Goal: Task Accomplishment & Management: Manage account settings

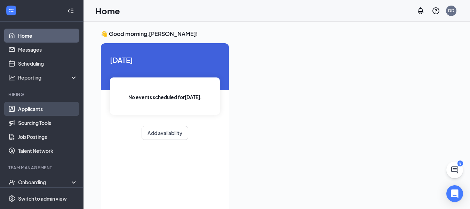
click at [56, 108] on link "Applicants" at bounding box center [48, 109] width 60 height 14
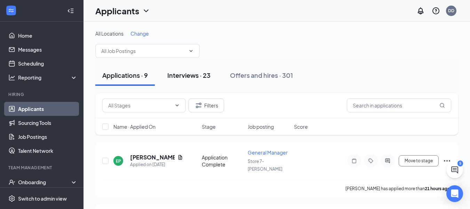
click at [205, 72] on div "Interviews · 23" at bounding box center [188, 75] width 43 height 9
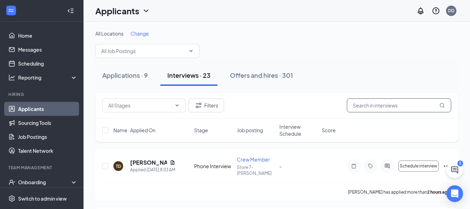
click at [420, 108] on input "text" at bounding box center [399, 105] width 104 height 14
click at [460, 172] on button at bounding box center [455, 169] width 17 height 17
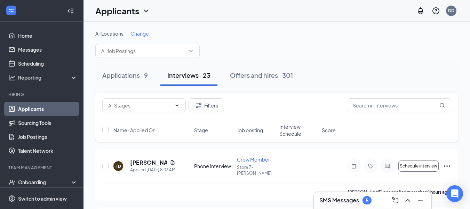
click at [359, 204] on div "SMS Messages 5" at bounding box center [346, 200] width 52 height 8
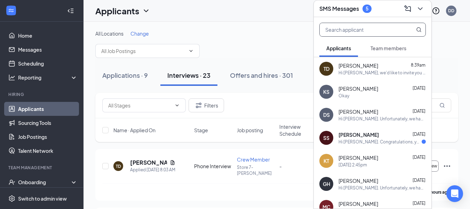
click at [354, 28] on input "text" at bounding box center [361, 29] width 83 height 13
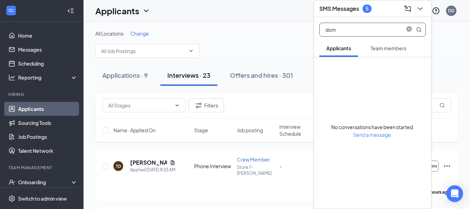
type input "dom"
click at [280, 56] on div "All Locations Change" at bounding box center [276, 44] width 363 height 28
click at [410, 30] on icon "close-circle" at bounding box center [410, 30] width 6 height 6
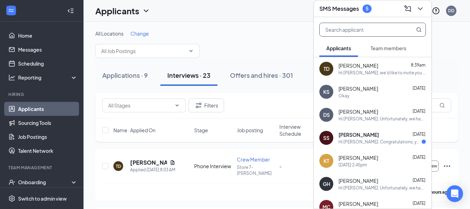
click at [367, 78] on div "TD [PERSON_NAME] 8:39am Hi [PERSON_NAME], we'd like to invite you to a meeting …" at bounding box center [373, 68] width 118 height 23
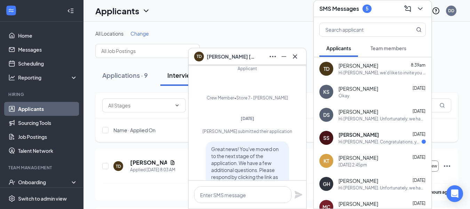
scroll to position [-226, 0]
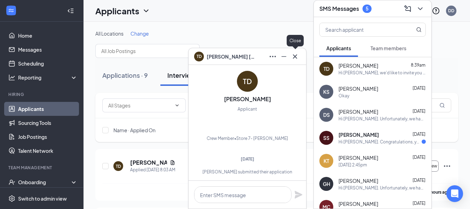
click at [296, 53] on icon "Cross" at bounding box center [295, 56] width 8 height 8
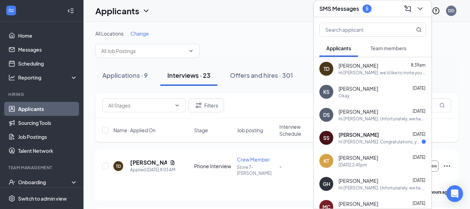
click at [295, 53] on div "All Locations Change" at bounding box center [276, 44] width 363 height 28
click at [424, 12] on icon "ChevronDown" at bounding box center [420, 9] width 8 height 8
